Goal: Task Accomplishment & Management: Manage account settings

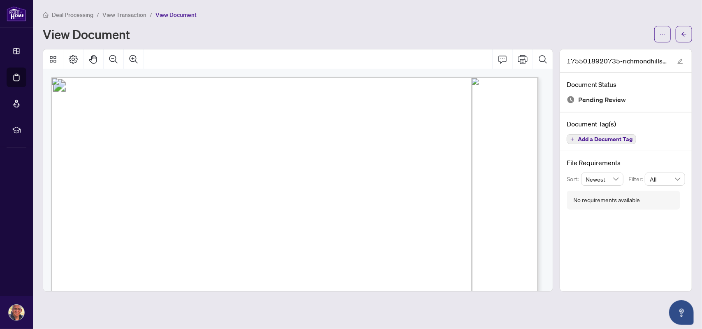
scroll to position [13, 0]
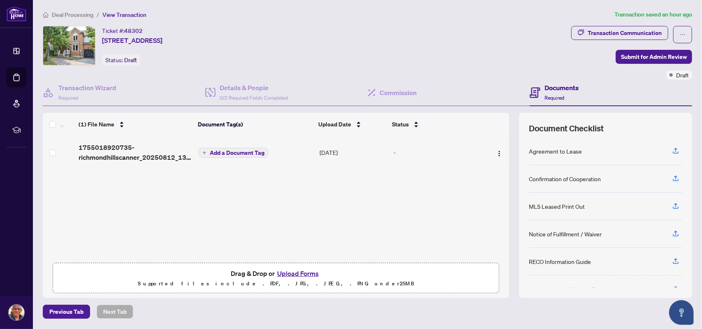
click at [245, 152] on span "Add a Document Tag" at bounding box center [237, 153] width 55 height 6
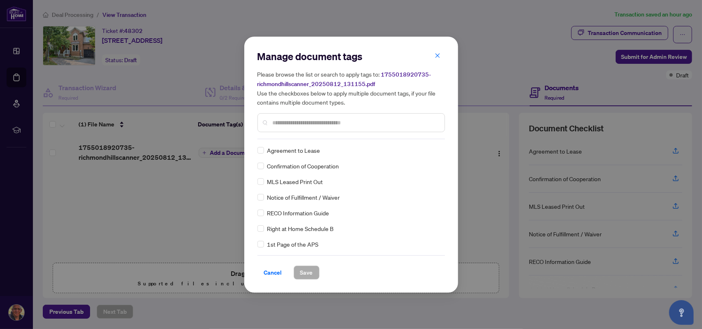
click at [282, 121] on input "text" at bounding box center [355, 122] width 165 height 9
type input "*******"
click at [313, 273] on button "Save" at bounding box center [307, 272] width 26 height 14
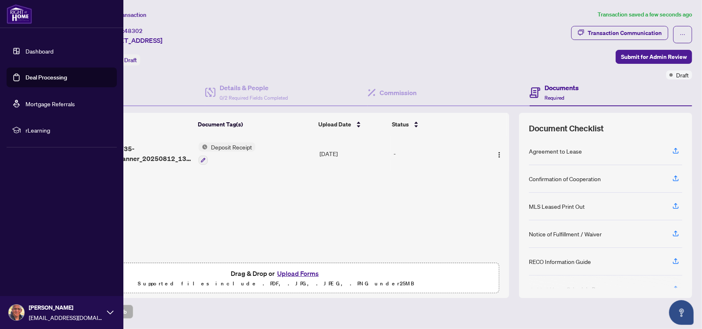
click at [28, 49] on link "Dashboard" at bounding box center [39, 50] width 28 height 7
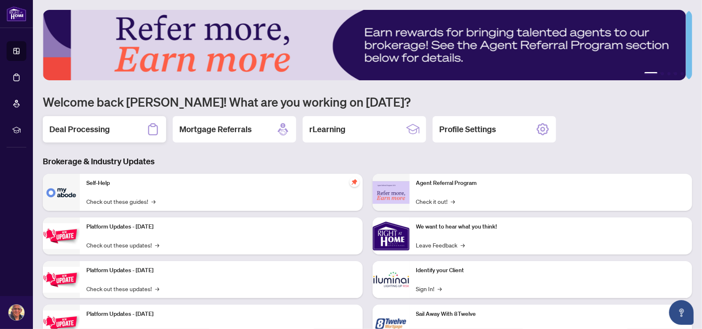
click at [134, 125] on div "Deal Processing" at bounding box center [104, 129] width 123 height 26
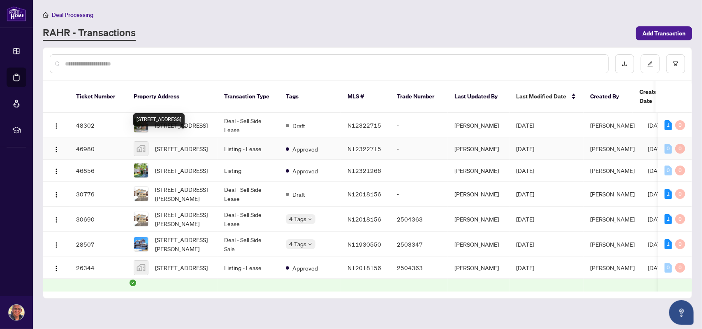
click at [180, 117] on div "[STREET_ADDRESS]" at bounding box center [158, 119] width 51 height 13
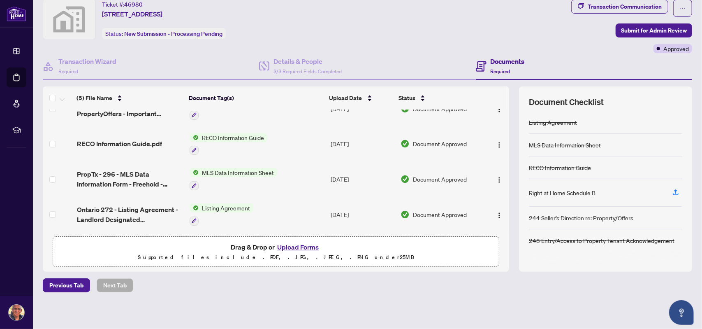
scroll to position [27, 0]
click at [672, 190] on icon "button" at bounding box center [675, 191] width 7 height 7
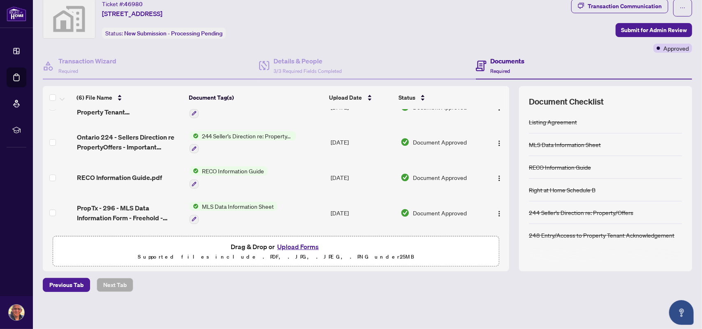
click at [295, 243] on button "Upload Forms" at bounding box center [298, 246] width 46 height 11
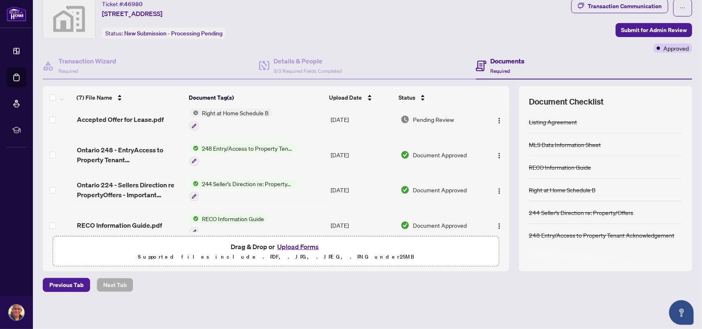
scroll to position [0, 0]
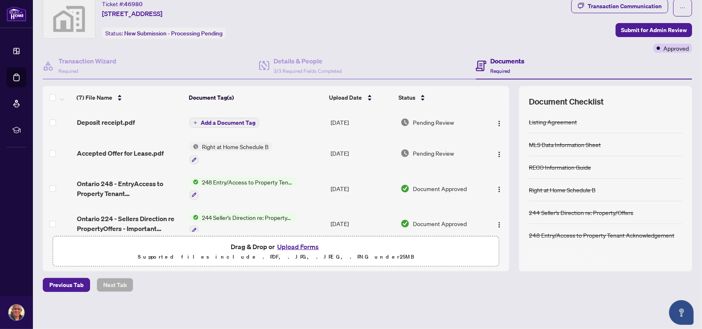
click at [215, 123] on span "Add a Document Tag" at bounding box center [228, 123] width 55 height 6
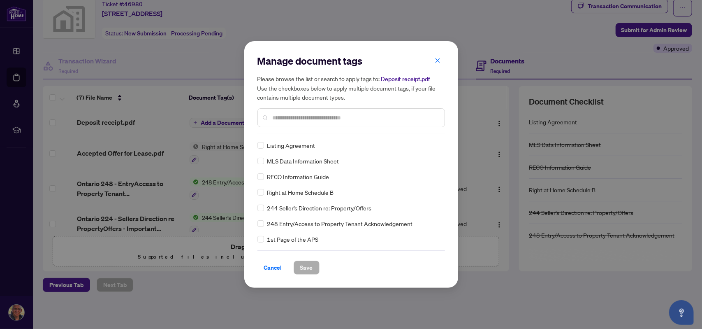
click at [280, 116] on input "text" at bounding box center [355, 117] width 165 height 9
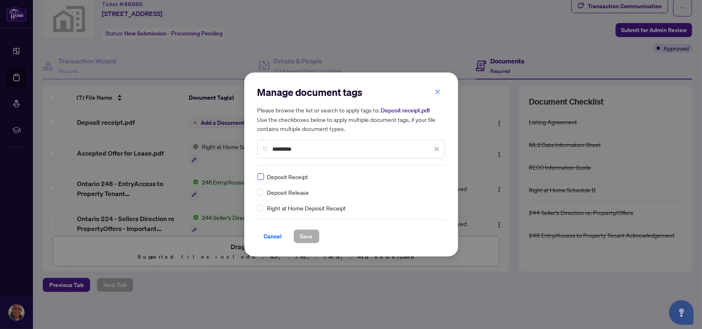
type input "*********"
click at [305, 239] on span "Save" at bounding box center [306, 235] width 13 height 13
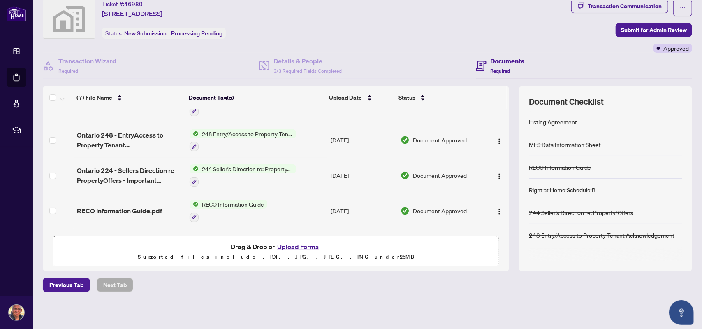
scroll to position [2, 0]
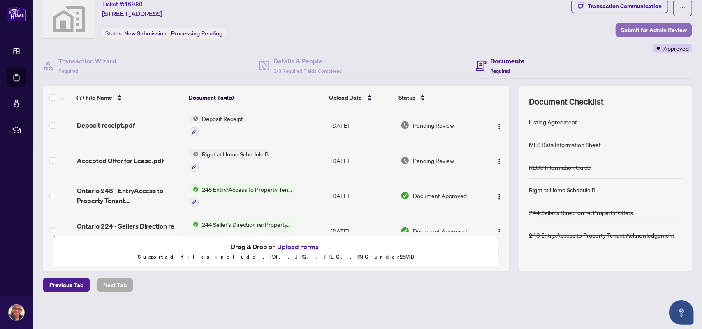
click at [658, 29] on span "Submit for Admin Review" at bounding box center [654, 29] width 66 height 13
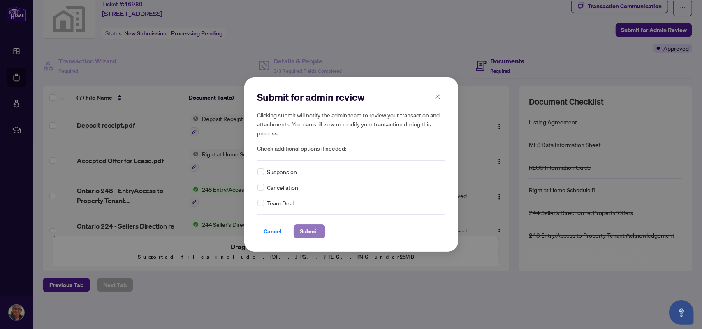
click at [304, 232] on span "Submit" at bounding box center [309, 231] width 19 height 13
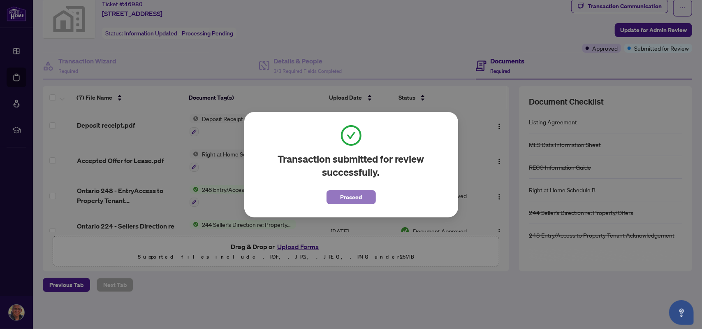
click at [357, 194] on span "Proceed" at bounding box center [351, 196] width 22 height 13
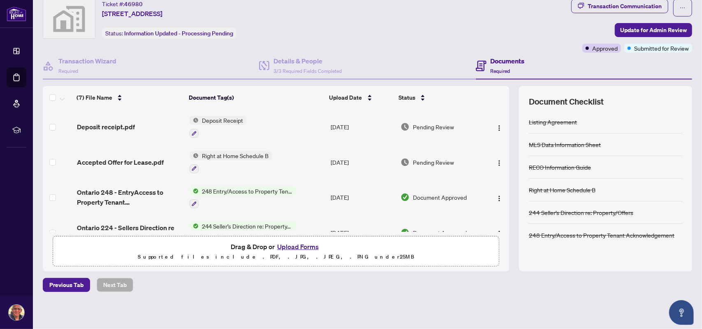
scroll to position [0, 0]
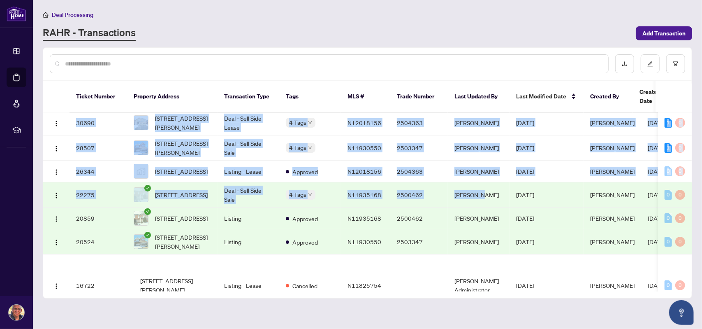
scroll to position [98, 0]
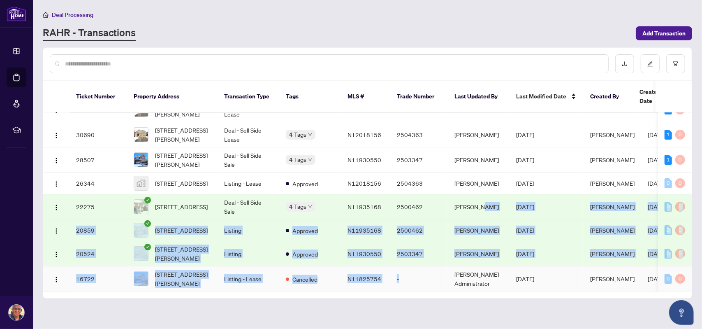
drag, startPoint x: 484, startPoint y: 278, endPoint x: 438, endPoint y: 278, distance: 46.5
click at [438, 278] on tbody "48302 [STREET_ADDRESS] Deal - Sell Side Lease Draft N12322715 - [PERSON_NAME] […" at bounding box center [387, 159] width 689 height 263
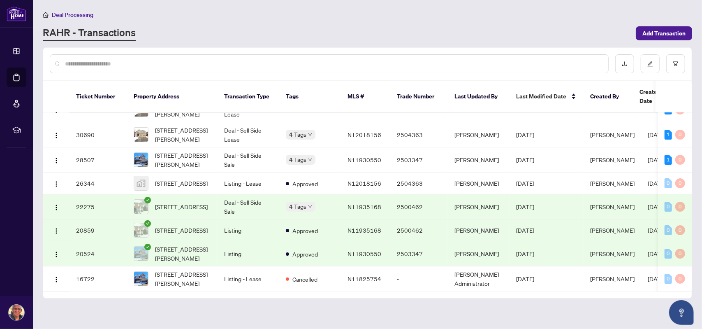
click at [436, 308] on main "Deal Processing [PERSON_NAME] - Transactions Add Transaction Ticket Number Prop…" at bounding box center [367, 164] width 669 height 329
drag, startPoint x: 430, startPoint y: 278, endPoint x: 481, endPoint y: 276, distance: 51.0
click at [481, 276] on tr "16722 [STREET_ADDRESS][PERSON_NAME] Listing - Lease Cancelled N11825754 - [PERS…" at bounding box center [387, 278] width 689 height 25
